Goal: Task Accomplishment & Management: Manage account settings

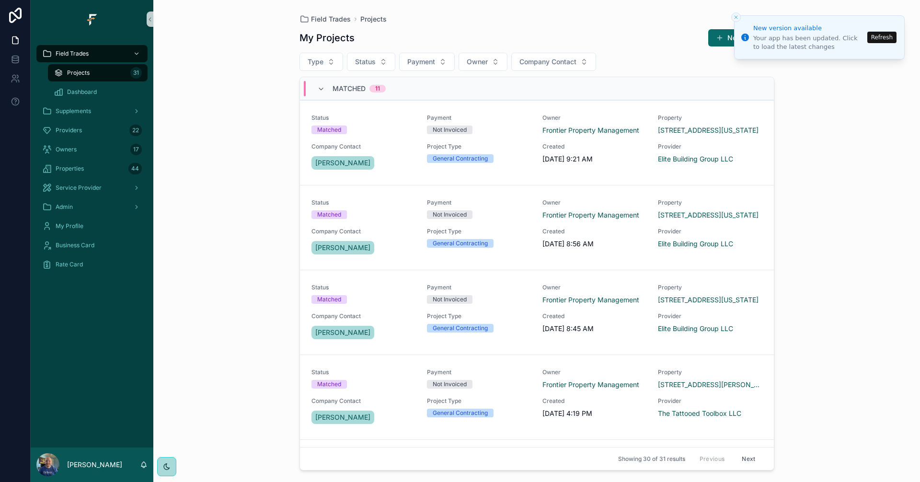
click at [885, 39] on button "Refresh" at bounding box center [881, 37] width 29 height 11
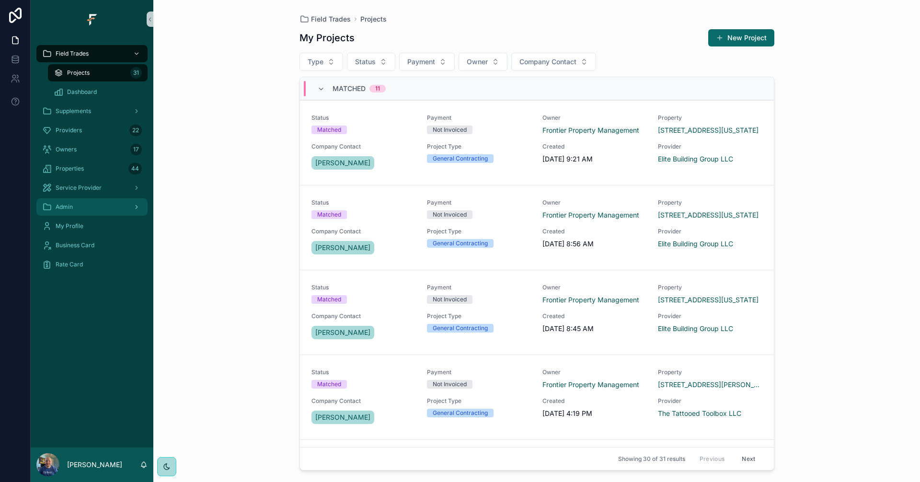
click at [118, 207] on div "Admin" at bounding box center [92, 206] width 100 height 15
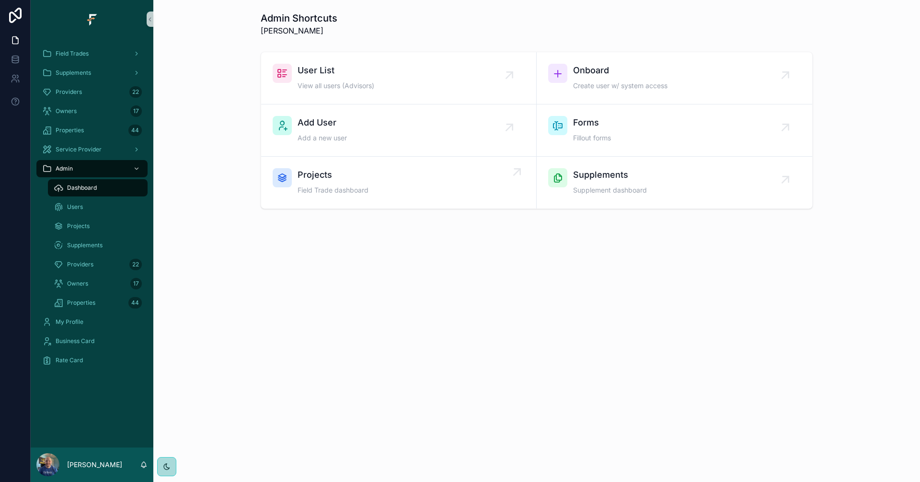
click at [355, 183] on div "Projects Field Trade dashboard" at bounding box center [332, 182] width 71 height 29
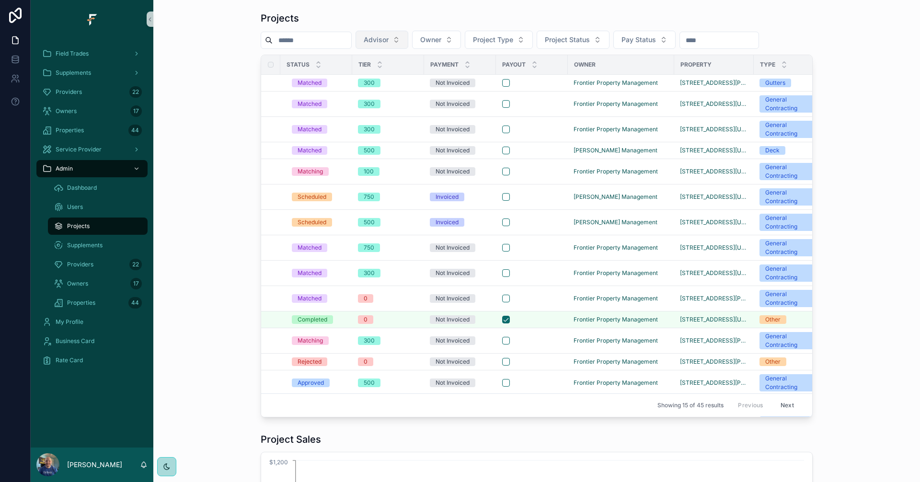
click at [408, 39] on button "Advisor" at bounding box center [381, 40] width 53 height 18
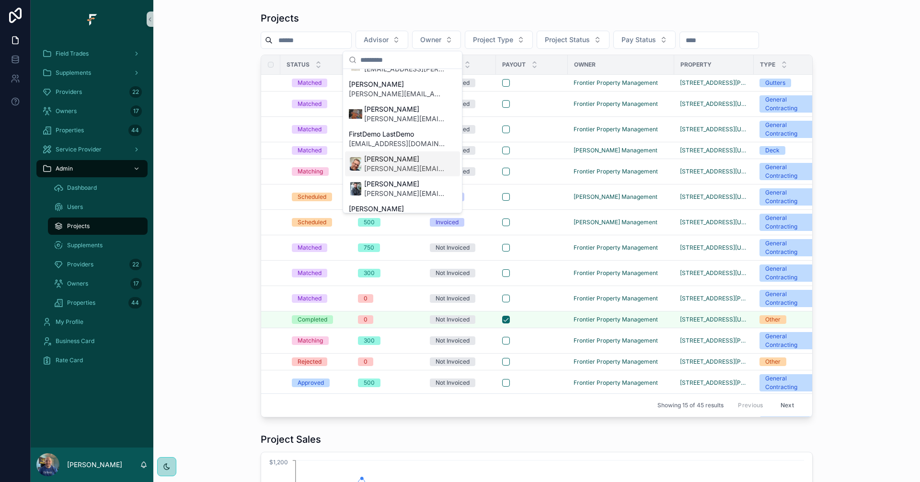
click at [386, 163] on span "Mike Sanders" at bounding box center [404, 159] width 80 height 10
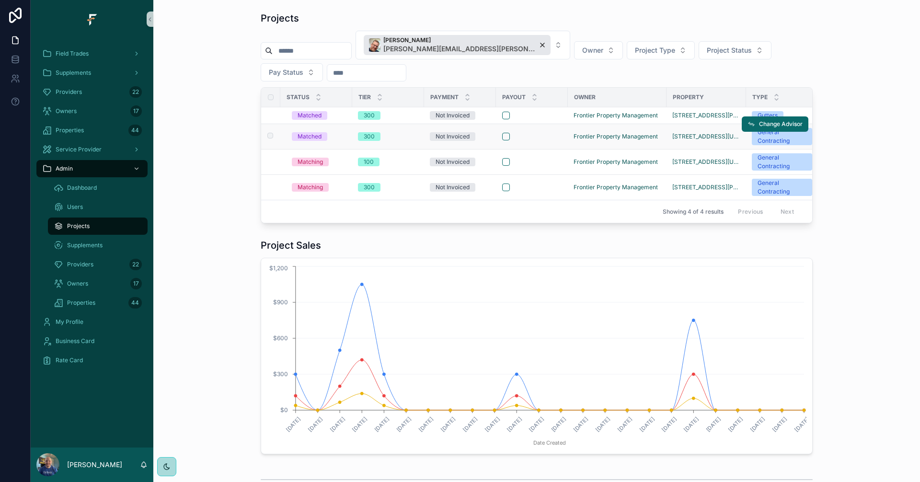
click at [535, 131] on td "scrollable content" at bounding box center [532, 136] width 72 height 25
click at [545, 138] on div "scrollable content" at bounding box center [531, 137] width 59 height 8
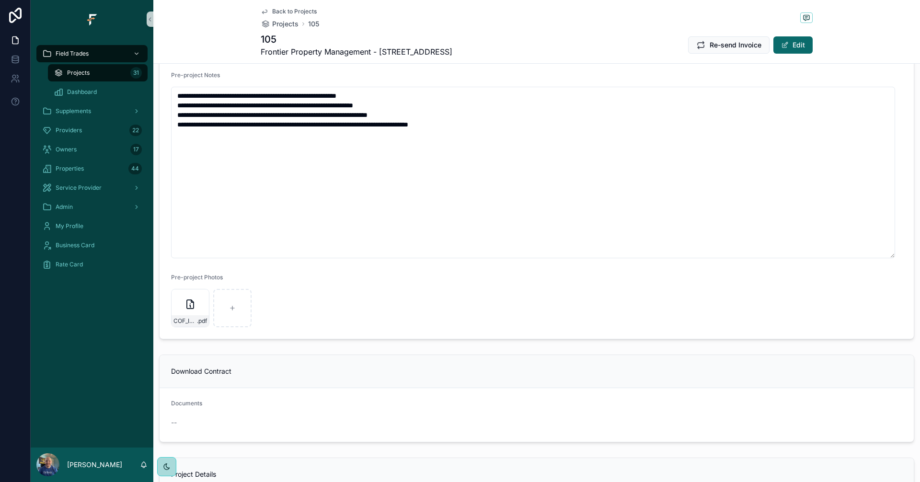
scroll to position [335, 0]
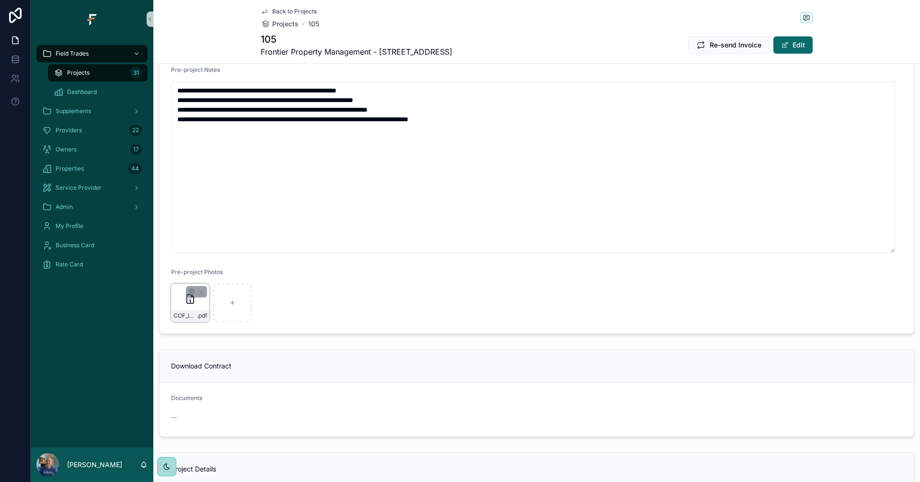
click at [192, 302] on icon "scrollable content" at bounding box center [189, 298] width 11 height 11
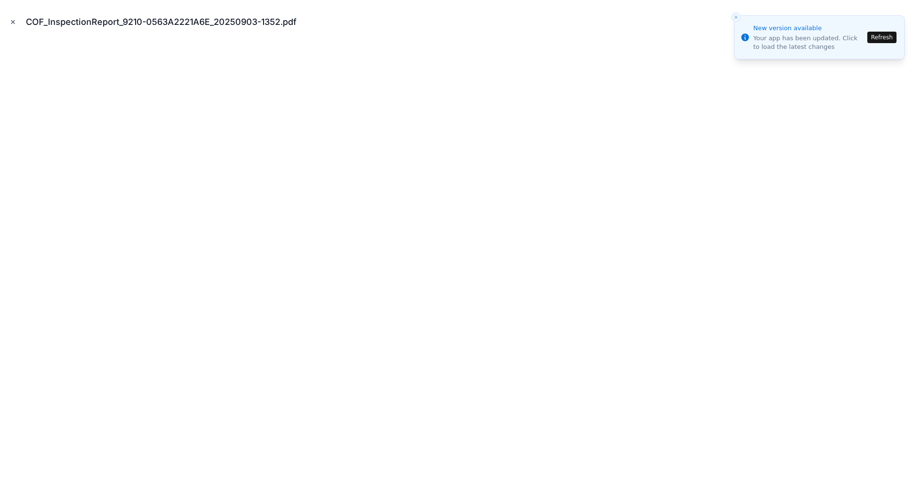
click at [12, 23] on icon "Close modal" at bounding box center [13, 22] width 7 height 7
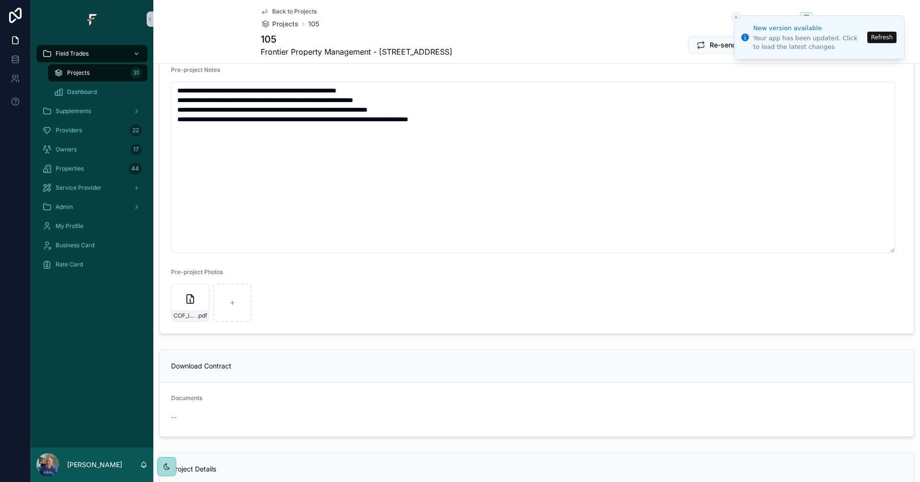
click at [878, 41] on button "Refresh" at bounding box center [881, 37] width 29 height 11
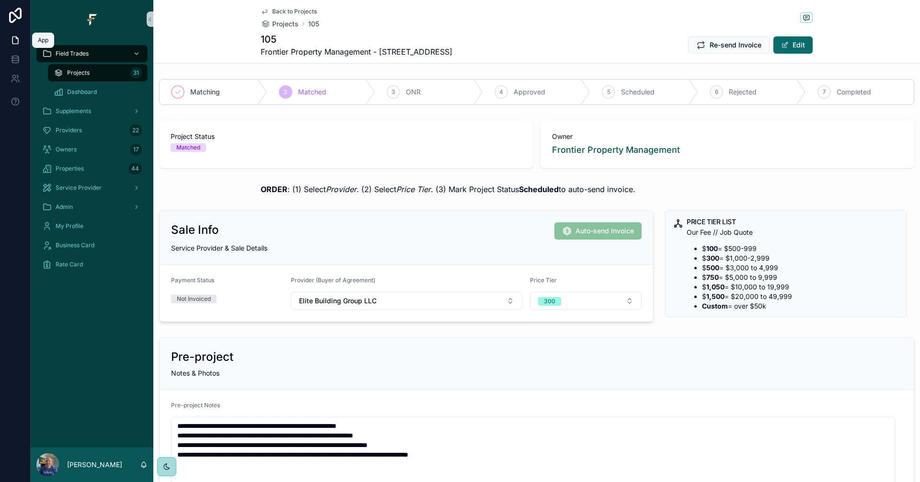
click at [17, 39] on icon at bounding box center [16, 40] width 10 height 10
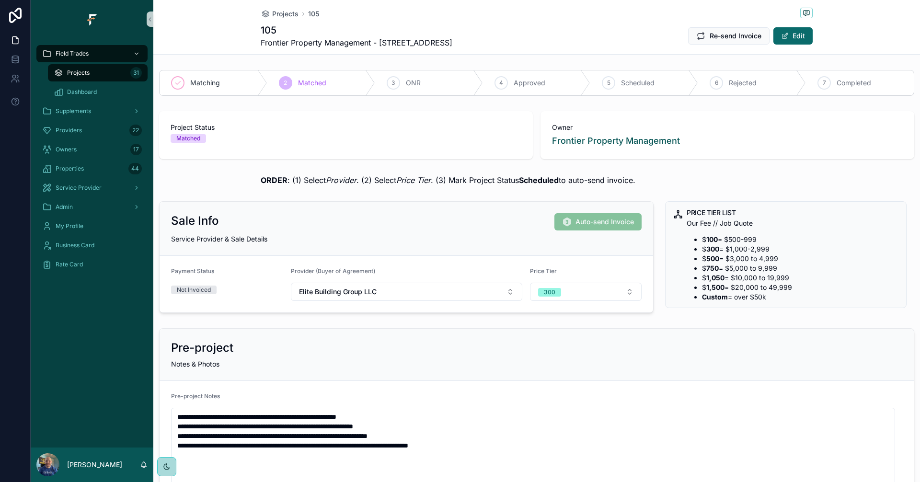
click at [82, 72] on span "Projects" at bounding box center [78, 73] width 23 height 8
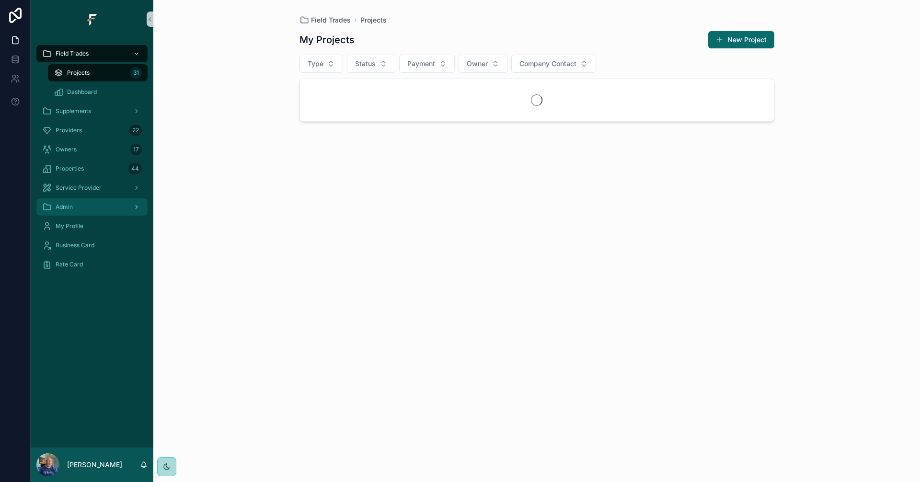
click at [91, 205] on div "Admin" at bounding box center [92, 206] width 100 height 15
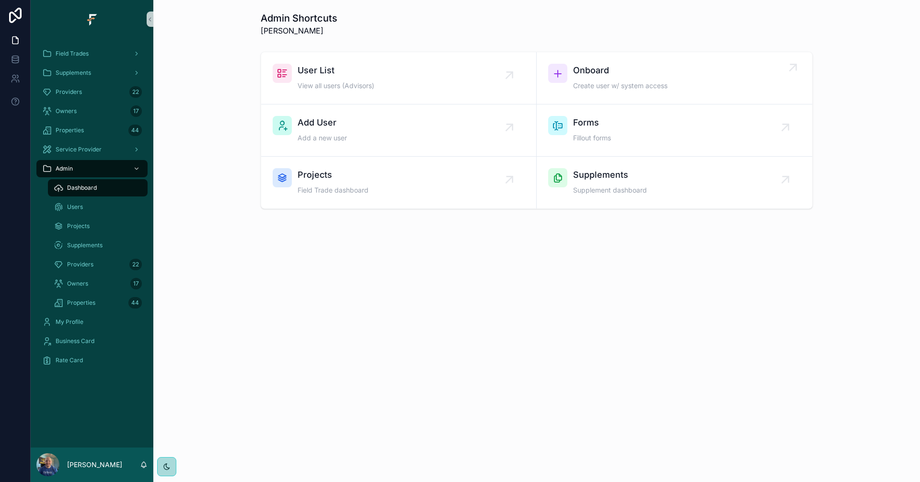
click at [644, 81] on span "Create user w/ system access" at bounding box center [620, 86] width 94 height 10
click at [92, 207] on div "Users" at bounding box center [98, 206] width 88 height 15
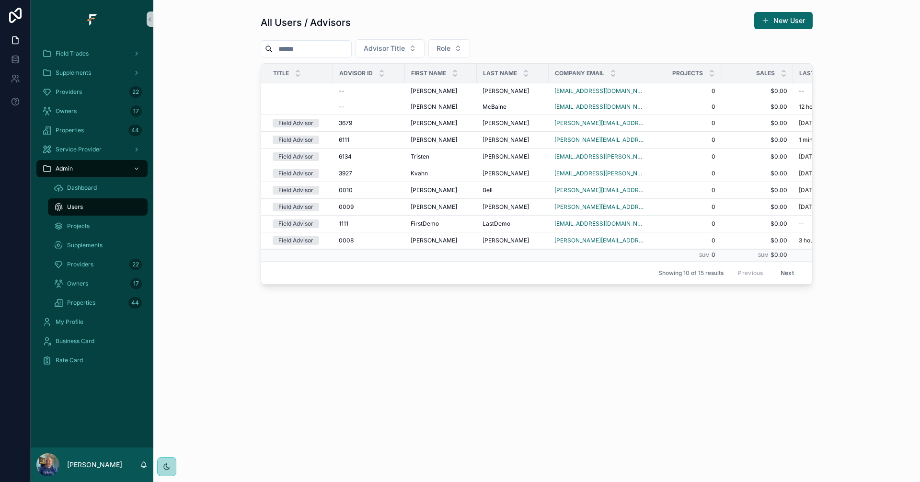
click at [86, 208] on div "Users" at bounding box center [98, 206] width 88 height 15
click at [781, 273] on button "Next" at bounding box center [787, 272] width 27 height 15
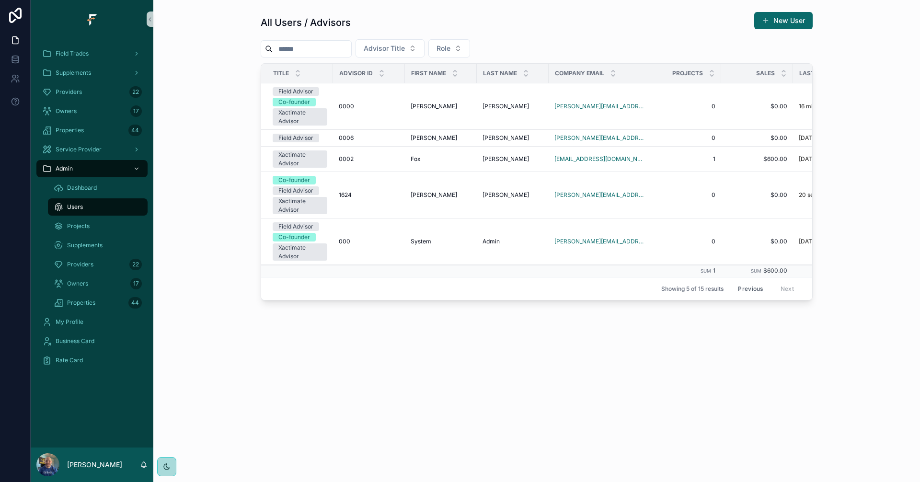
click at [755, 292] on button "Previous" at bounding box center [750, 288] width 38 height 15
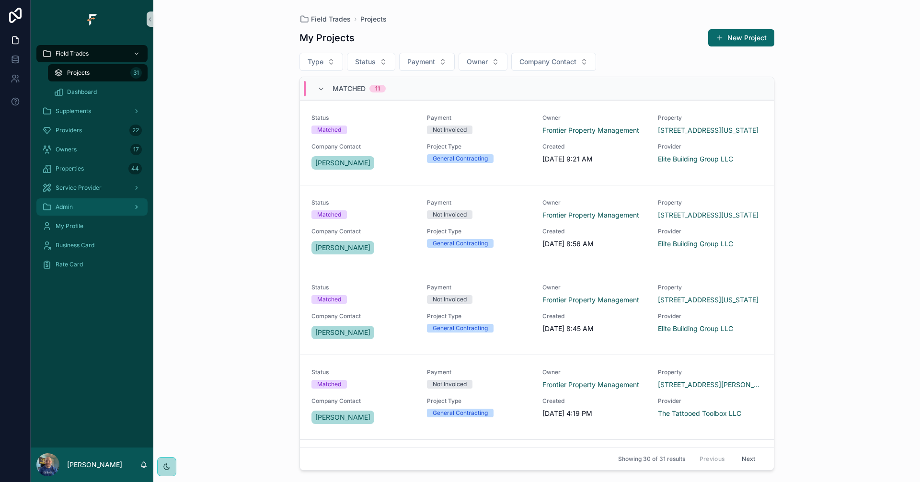
click at [97, 208] on div "Admin" at bounding box center [92, 206] width 100 height 15
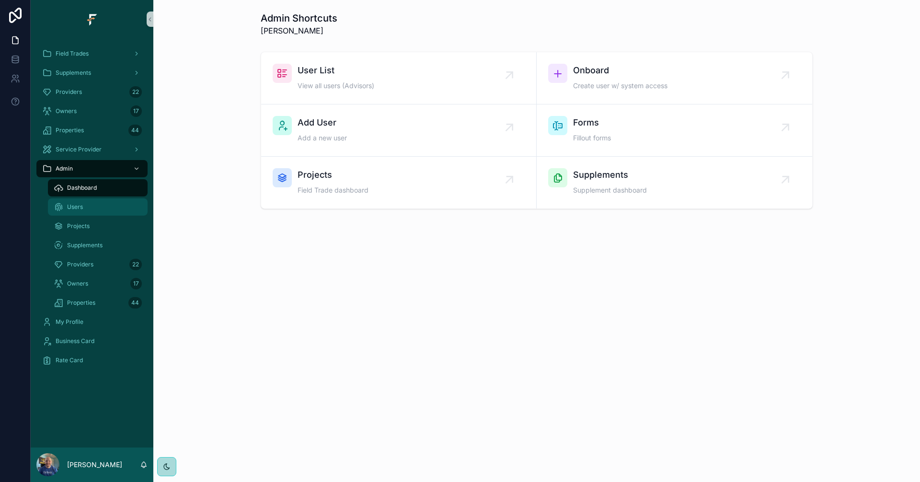
click at [92, 210] on div "Users" at bounding box center [98, 206] width 88 height 15
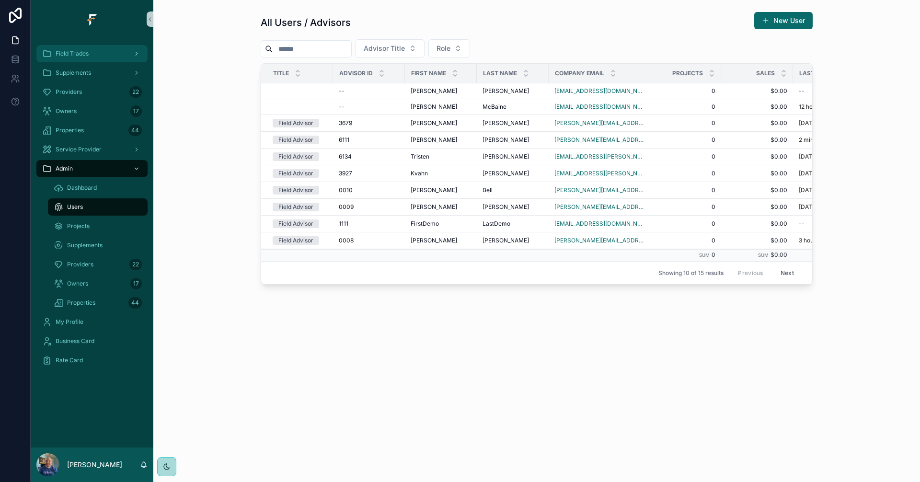
click at [108, 54] on div "Field Trades" at bounding box center [92, 53] width 100 height 15
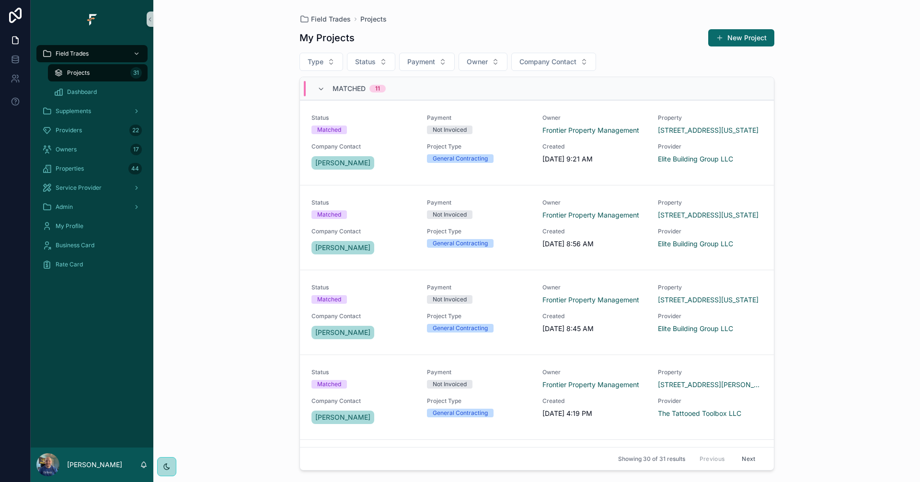
click at [245, 85] on div "Field Trades Projects My Projects New Project Type Status Payment Owner Company…" at bounding box center [536, 241] width 766 height 482
click at [238, 216] on div "Field Trades Projects My Projects New Project Type Status Payment Owner Company…" at bounding box center [536, 241] width 766 height 482
click at [114, 207] on div "Admin" at bounding box center [92, 206] width 100 height 15
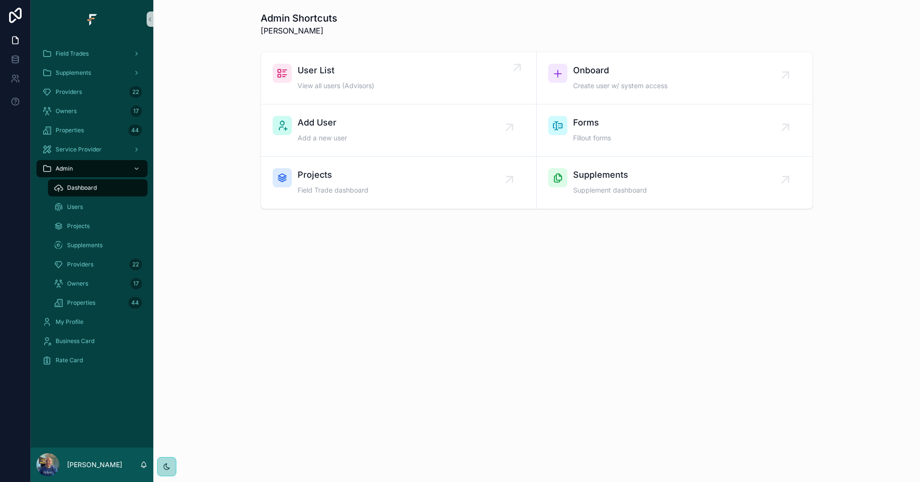
click at [400, 72] on div "User List View all users (Advisors)" at bounding box center [399, 78] width 252 height 29
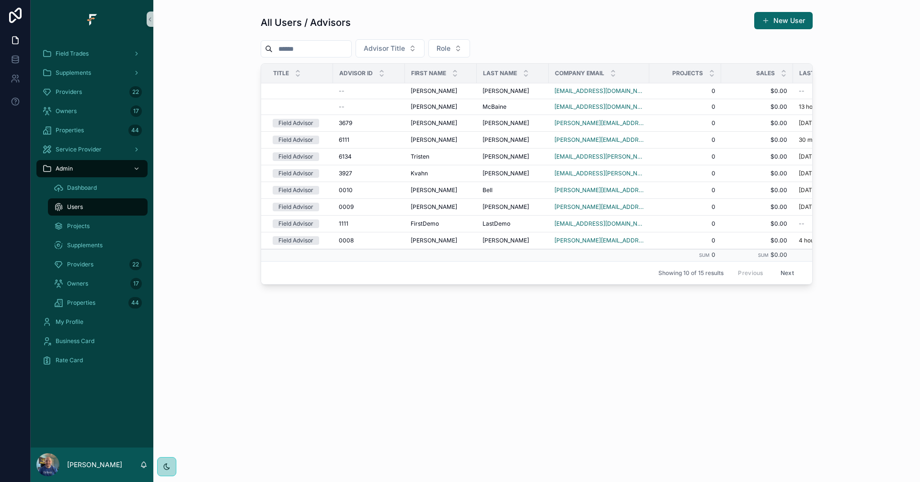
click at [792, 271] on button "Next" at bounding box center [787, 272] width 27 height 15
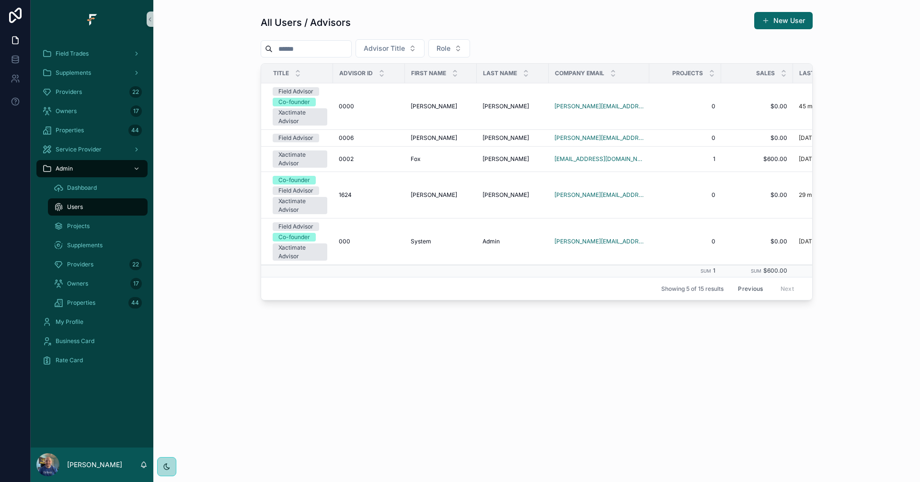
click at [747, 288] on button "Previous" at bounding box center [750, 288] width 38 height 15
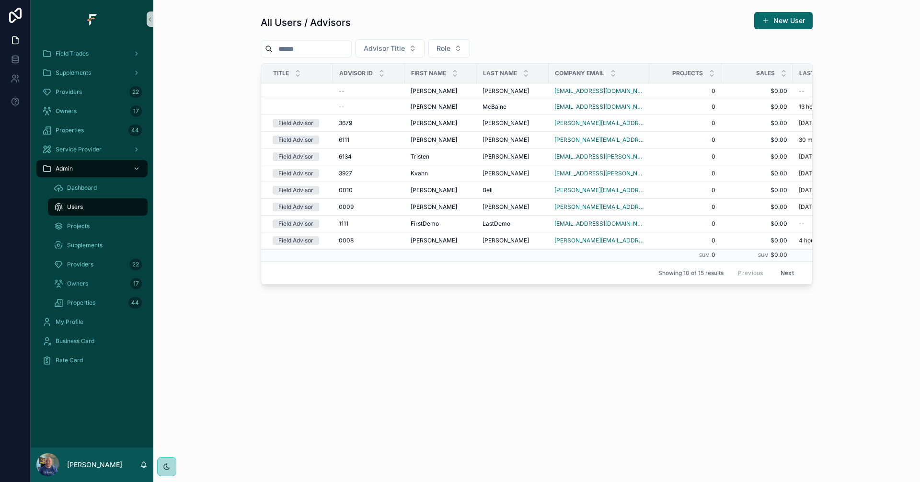
click at [785, 274] on button "Next" at bounding box center [787, 272] width 27 height 15
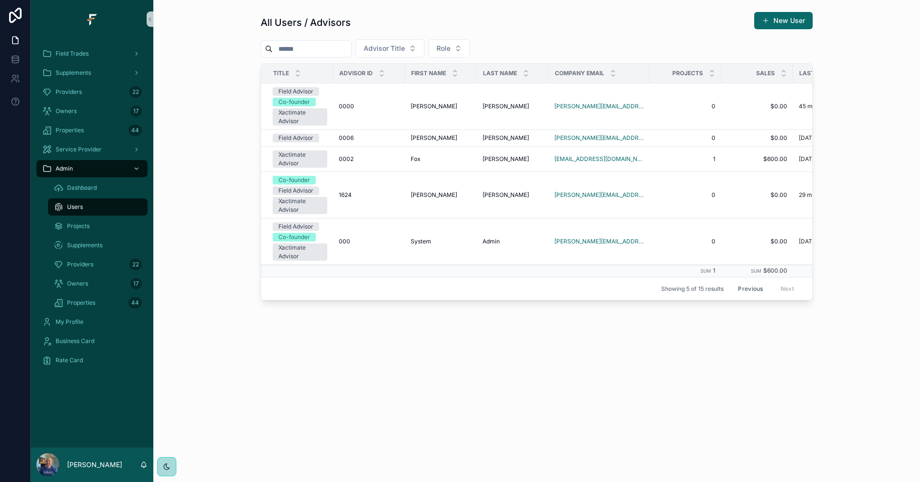
click at [755, 287] on button "Previous" at bounding box center [750, 288] width 38 height 15
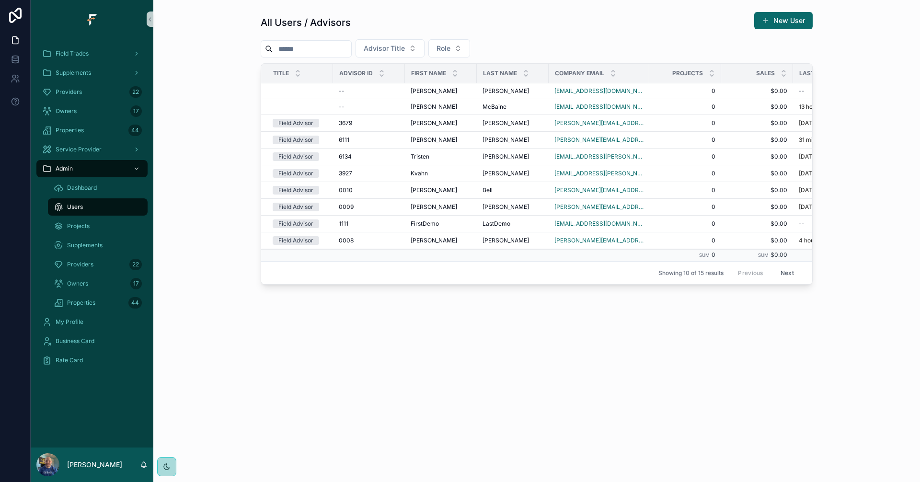
click at [99, 208] on div "Users" at bounding box center [98, 206] width 88 height 15
